Goal: Manage account settings

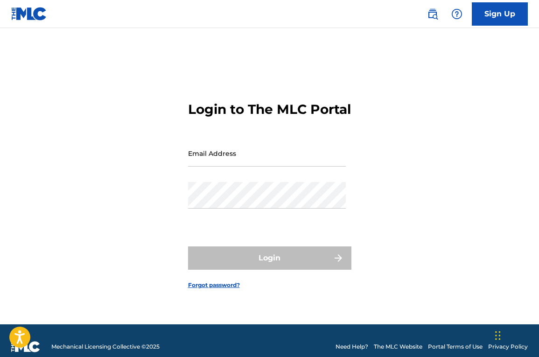
click at [227, 161] on input "Email Address" at bounding box center [267, 153] width 158 height 27
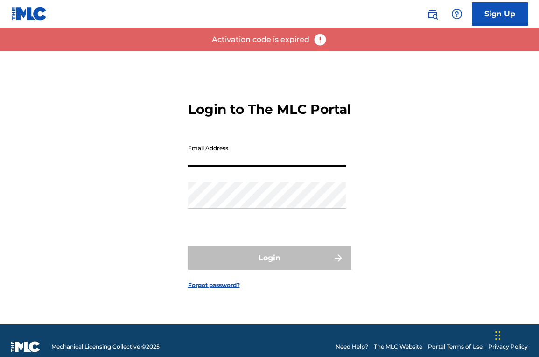
click at [249, 165] on input "Email Address" at bounding box center [267, 153] width 158 height 27
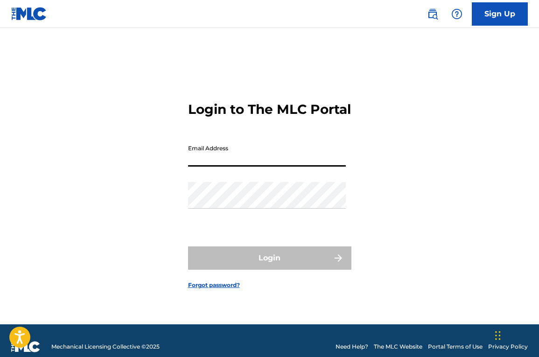
paste input "[EMAIL_ADDRESS][DOMAIN_NAME]"
type input "[EMAIL_ADDRESS][DOMAIN_NAME]"
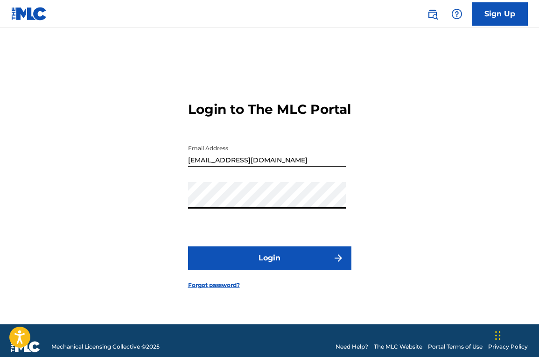
click at [201, 266] on button "Login" at bounding box center [269, 257] width 163 height 23
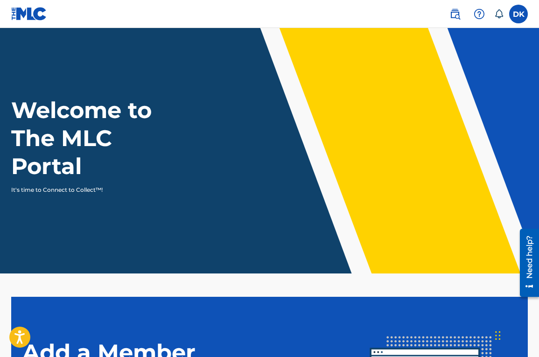
click at [518, 14] on label at bounding box center [518, 14] width 19 height 19
click at [518, 14] on input "DK [PERSON_NAME] [EMAIL_ADDRESS][DOMAIN_NAME] Notification Preferences Profile …" at bounding box center [518, 14] width 0 height 0
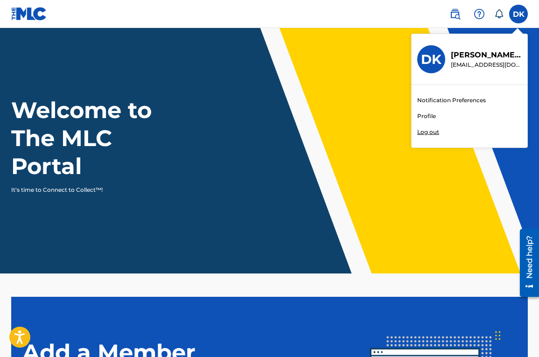
click at [423, 113] on link "Profile" at bounding box center [426, 116] width 19 height 8
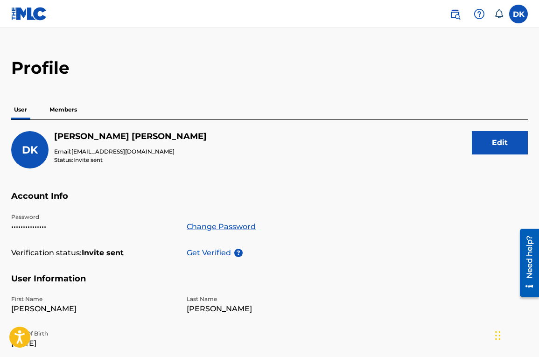
scroll to position [15, 0]
click at [60, 113] on p "Members" at bounding box center [63, 110] width 33 height 20
